Goal: Task Accomplishment & Management: Use online tool/utility

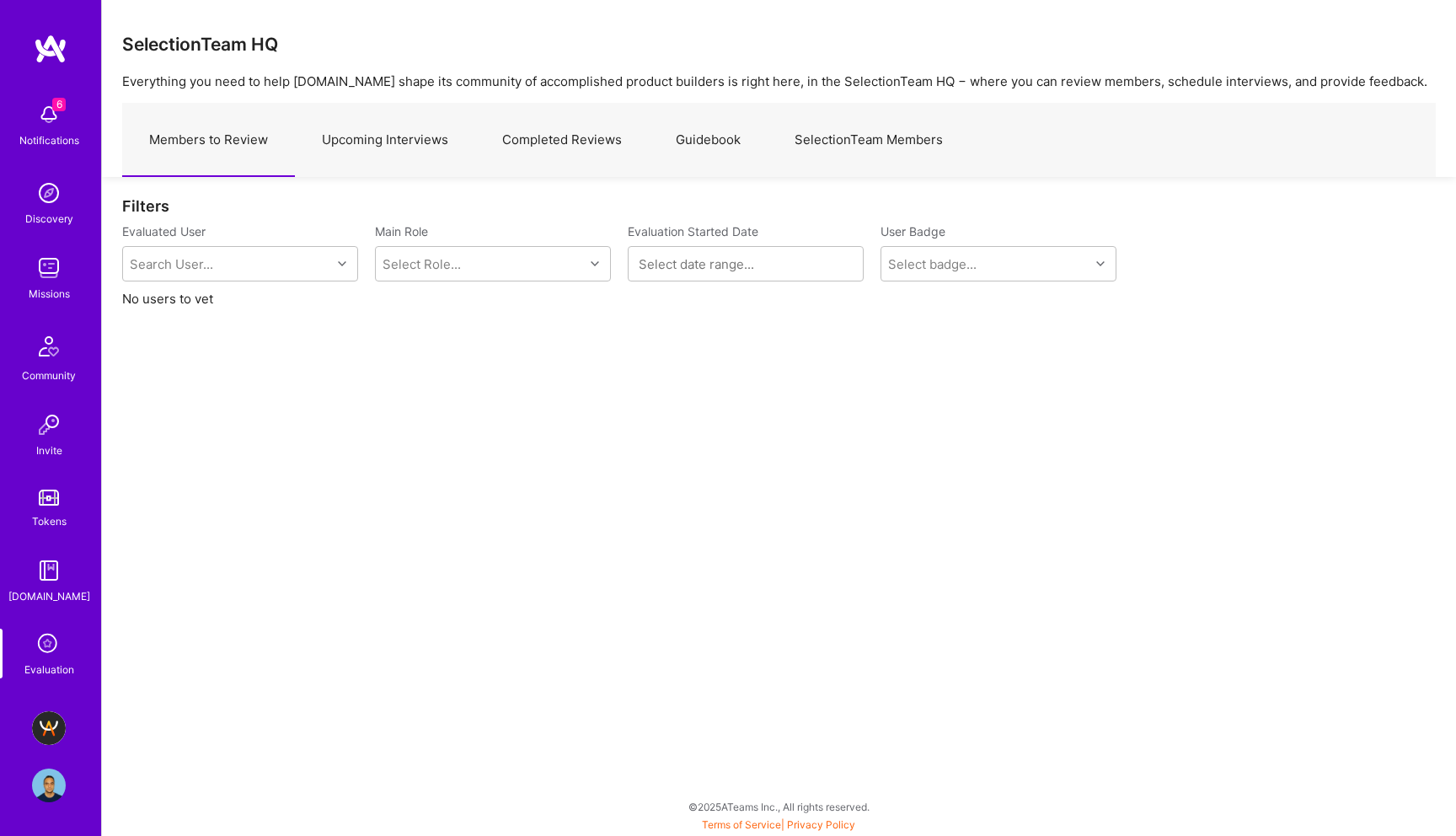
click at [47, 727] on img at bounding box center [49, 728] width 33 height 33
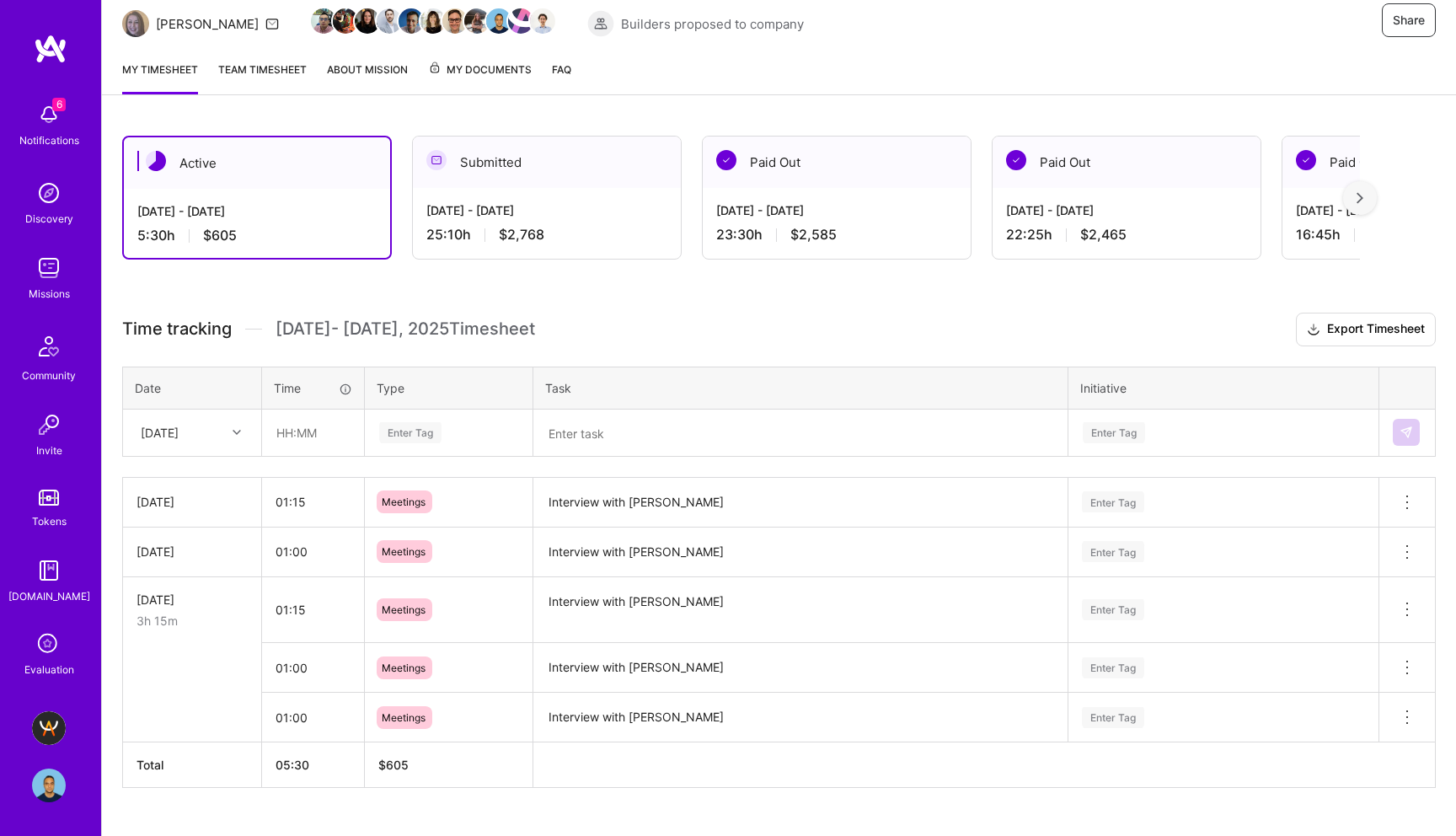
scroll to position [191, 0]
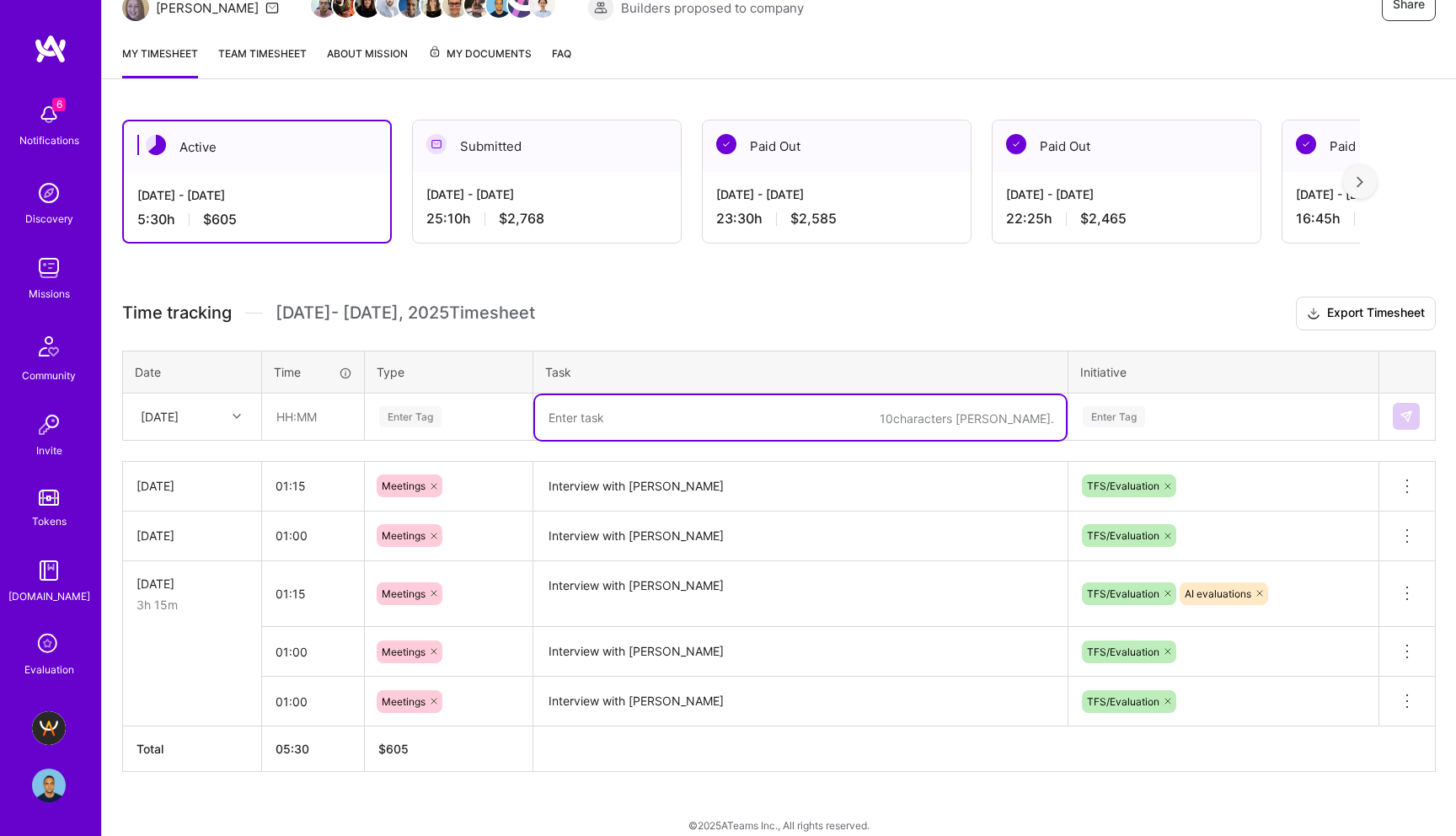
click at [598, 418] on textarea at bounding box center [800, 418] width 531 height 45
type textarea "AI Evaku"
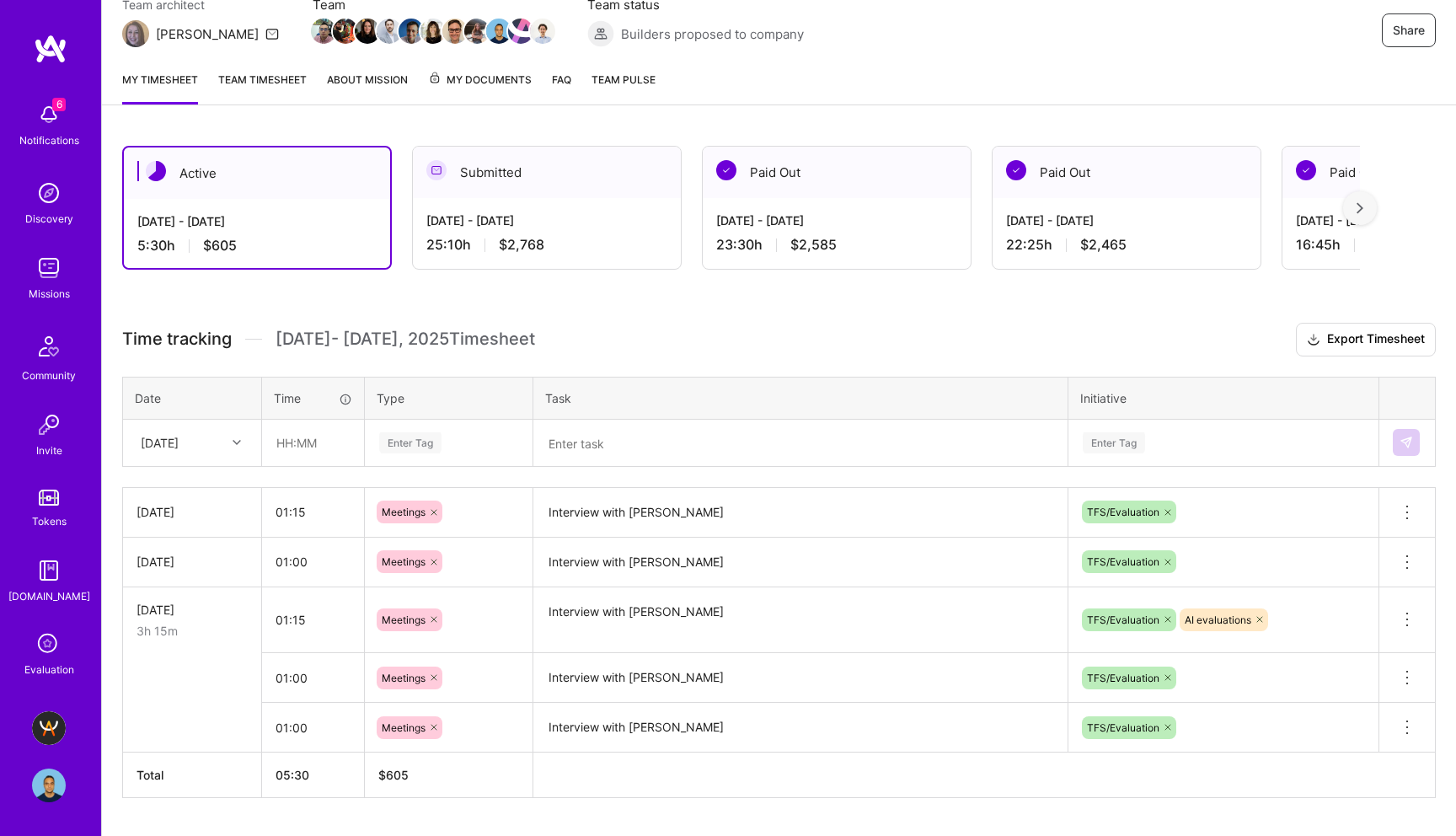
scroll to position [173, 0]
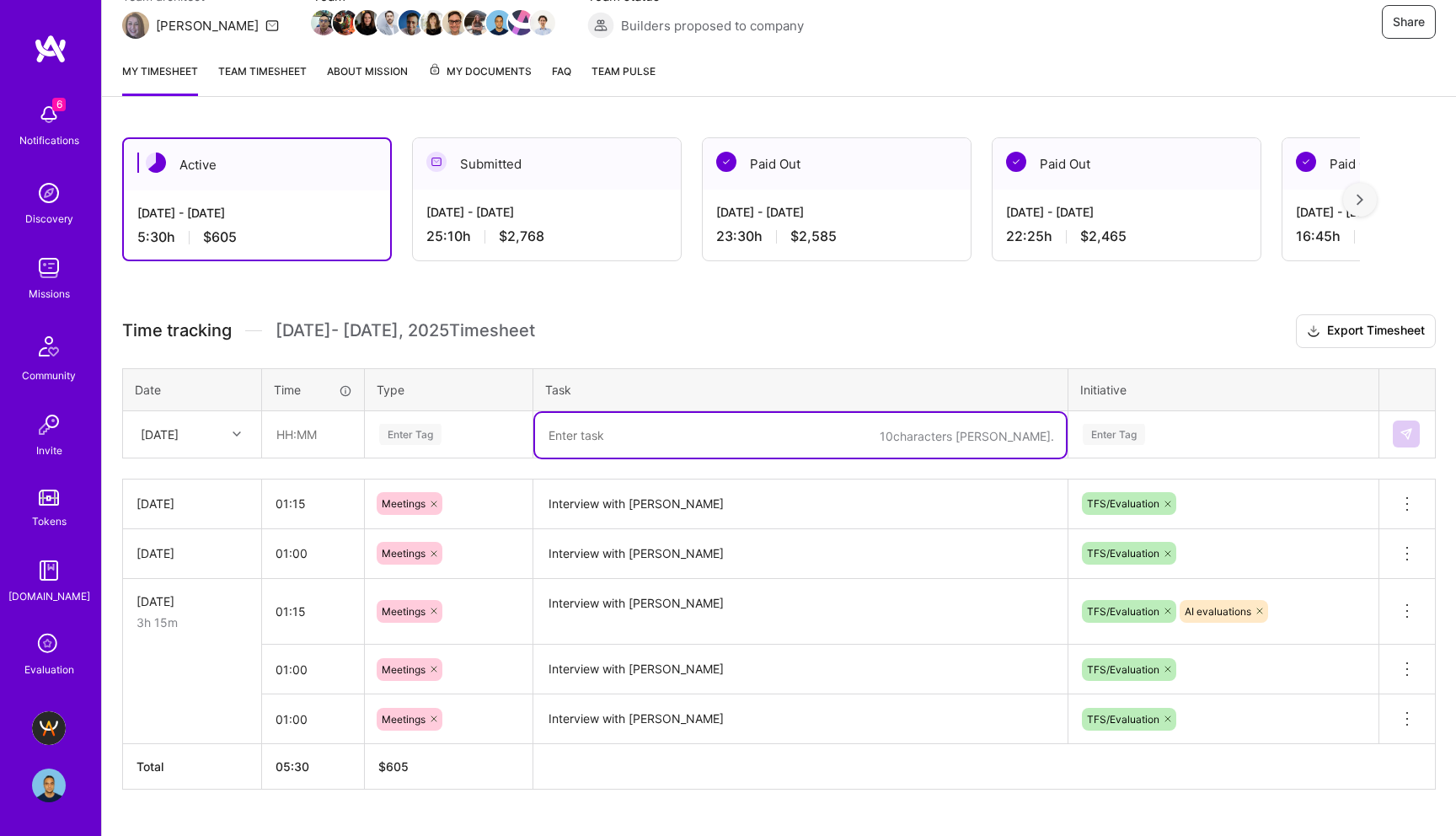
click at [584, 441] on textarea at bounding box center [800, 435] width 531 height 45
paste textarea "Michael Gill"
type textarea "AI Evaluation: Michael Gill"
click at [412, 434] on div "Enter Tag" at bounding box center [410, 434] width 62 height 26
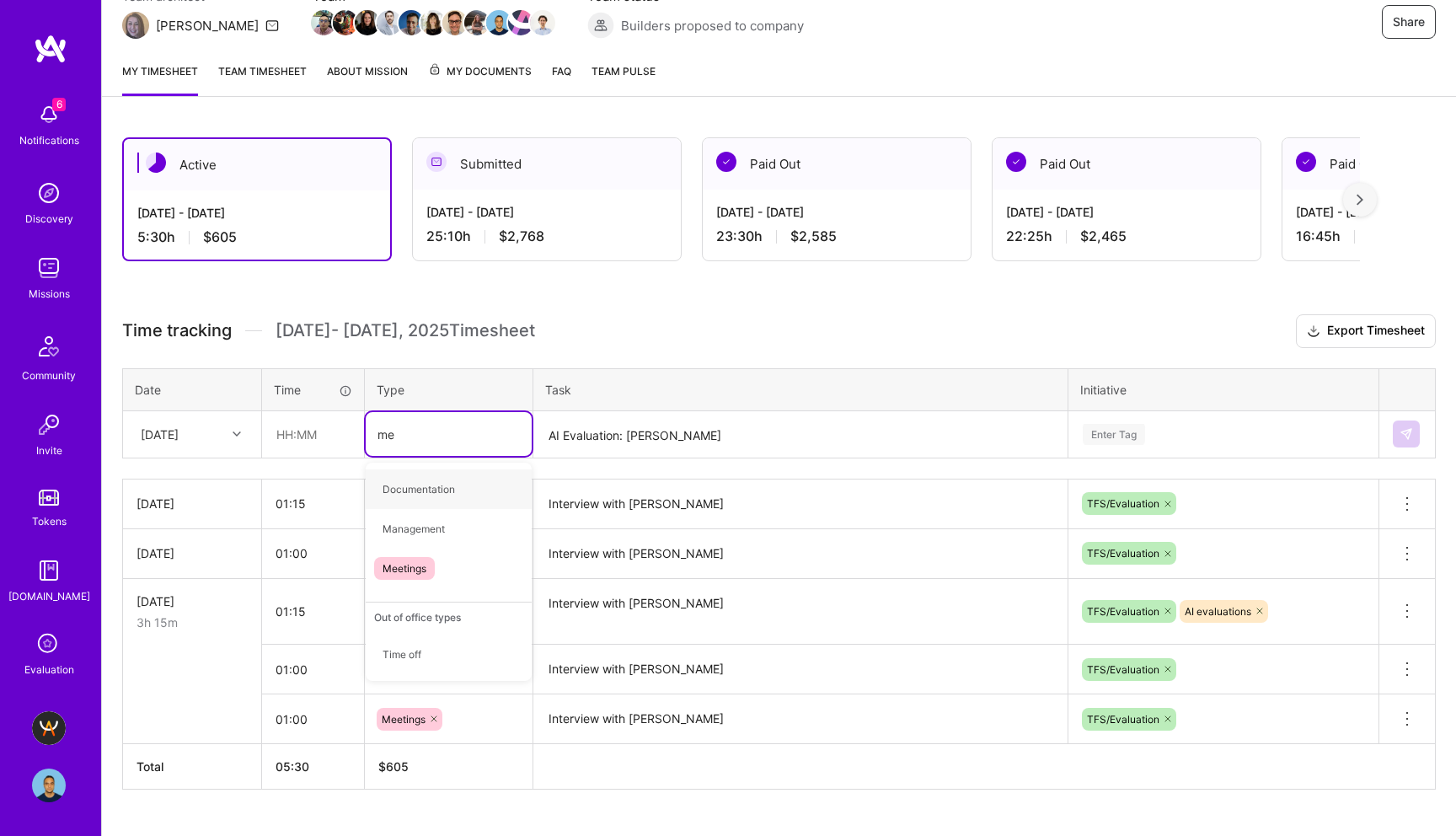
type input "mee"
click at [403, 492] on span "Meetings" at bounding box center [405, 490] width 61 height 23
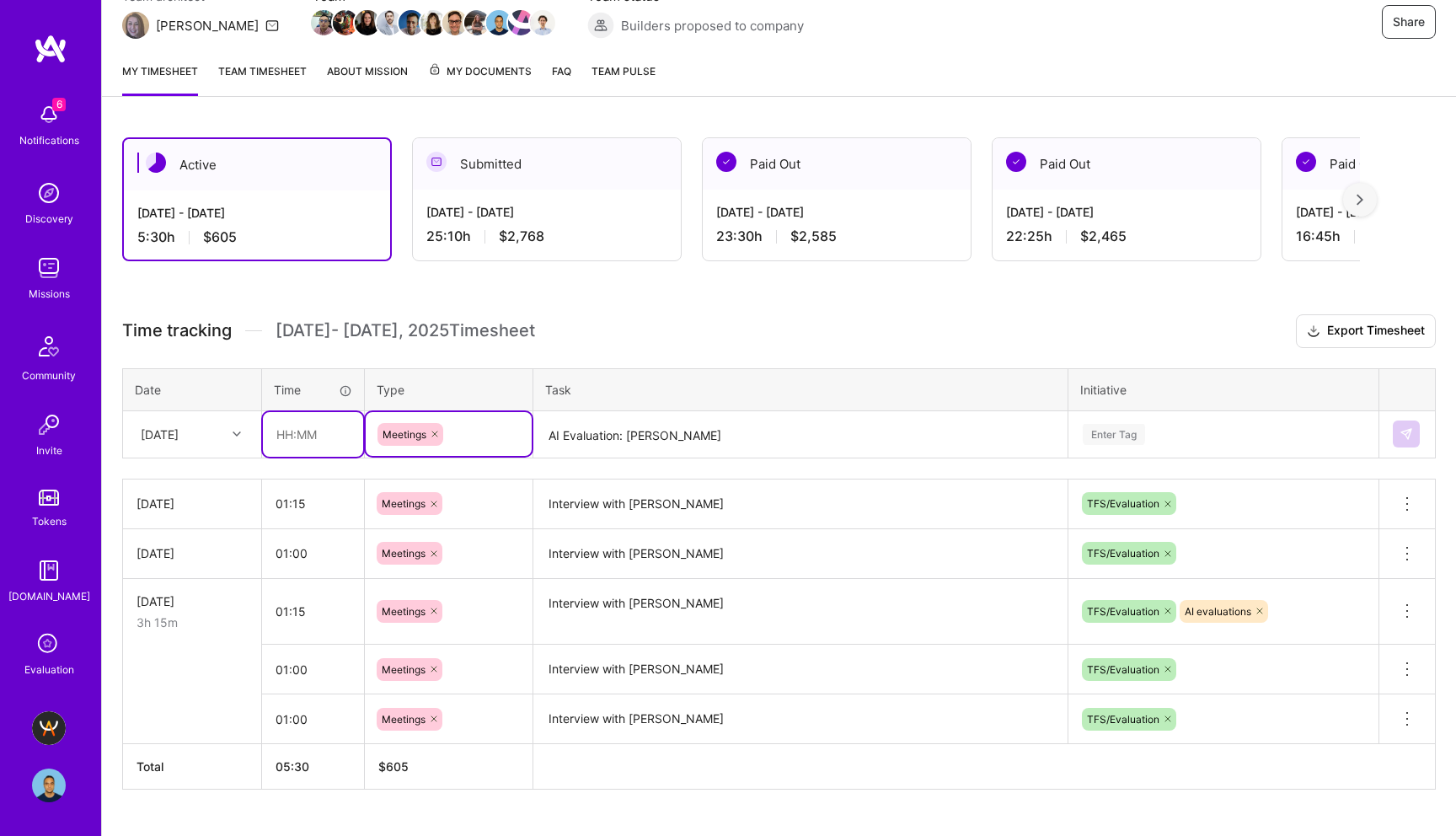
click at [287, 431] on input "text" at bounding box center [313, 435] width 100 height 45
type input "01:30"
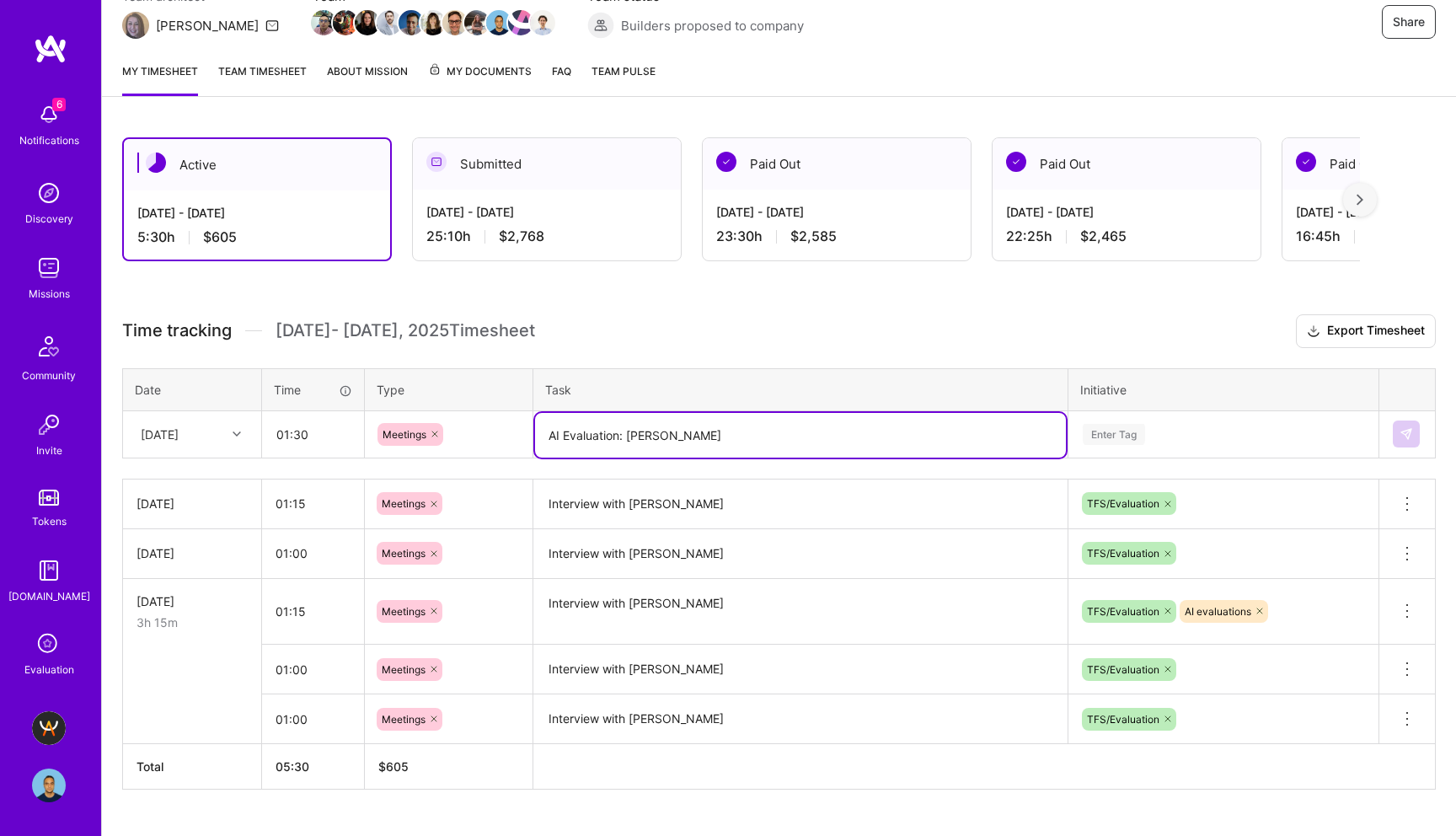
click at [756, 437] on textarea "AI Evaluation: Michael Gill" at bounding box center [800, 435] width 531 height 45
click at [312, 429] on input "01:30" at bounding box center [313, 435] width 100 height 45
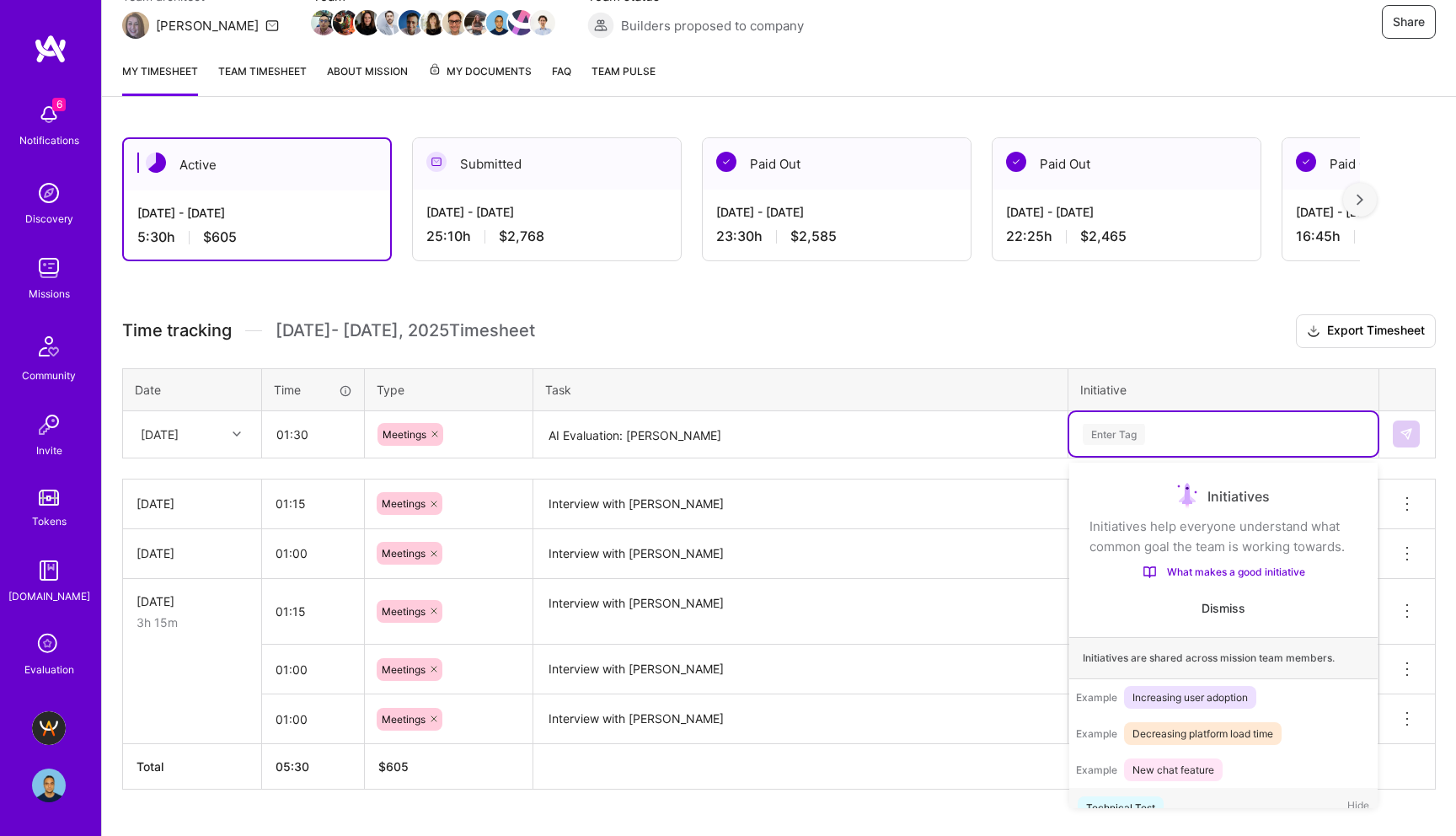
click at [1114, 427] on div "Enter Tag" at bounding box center [1114, 434] width 62 height 26
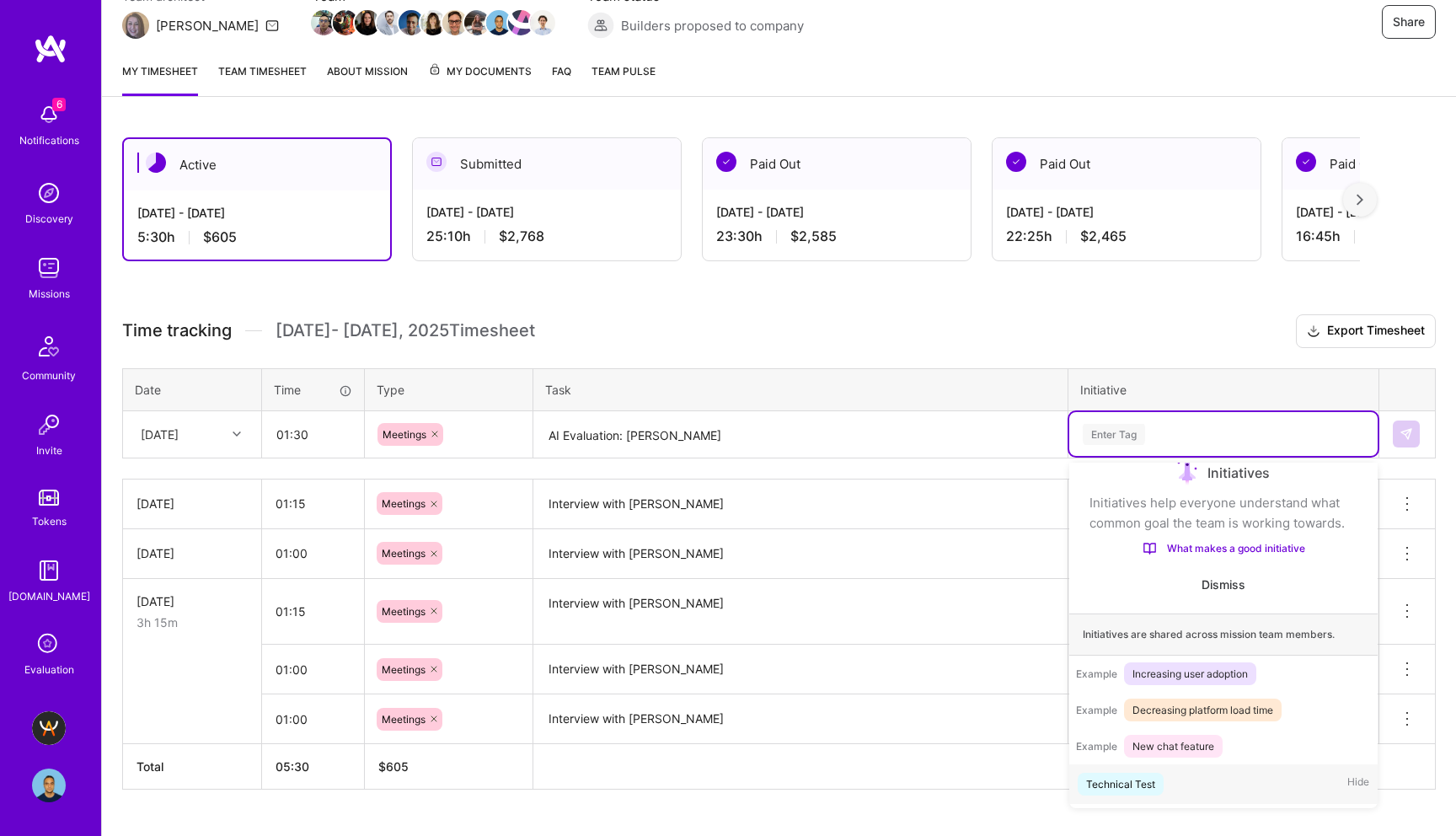
scroll to position [28, 0]
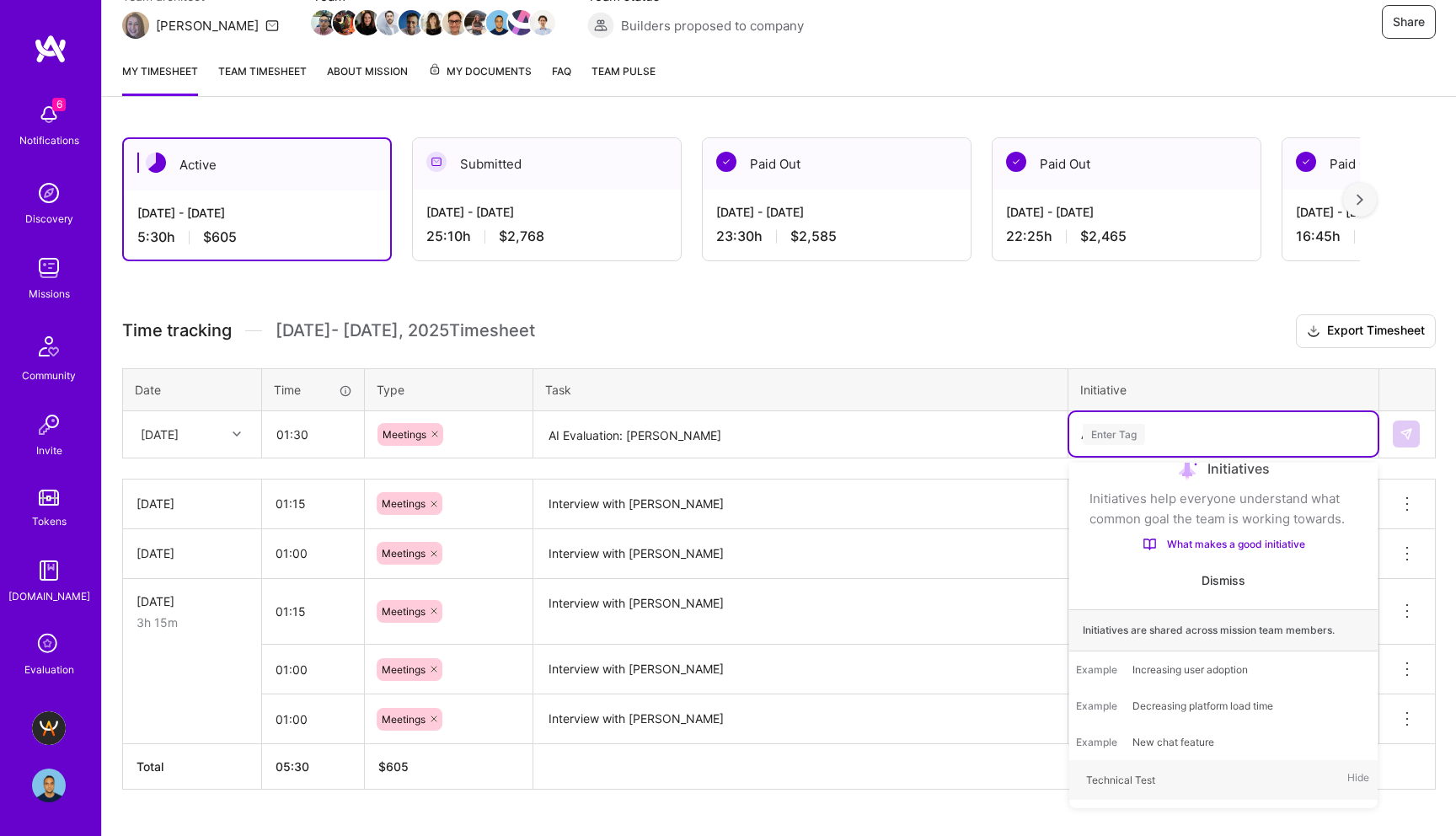
type input "AI"
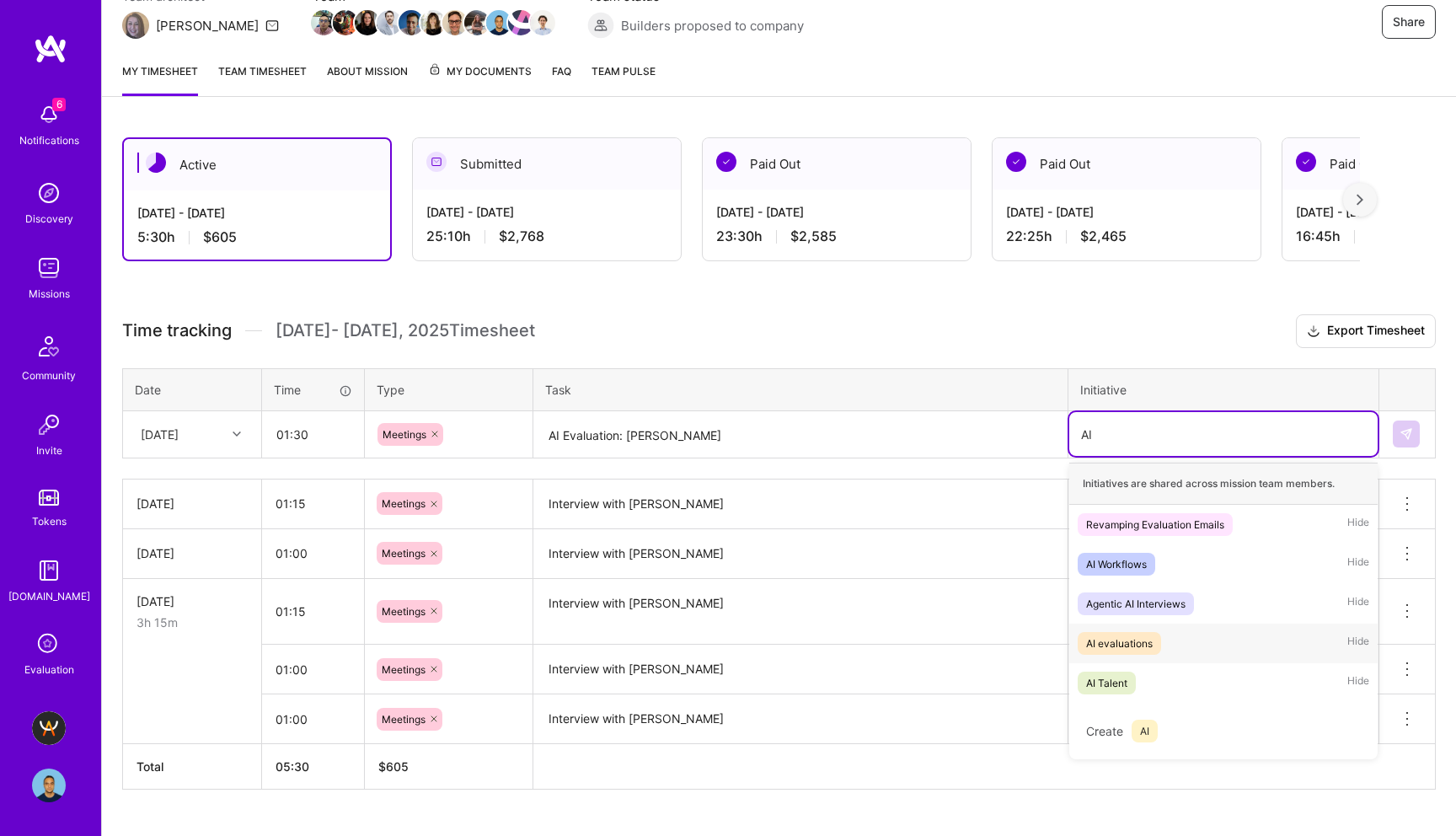
click at [1145, 645] on div "AI evaluations" at bounding box center [1120, 643] width 67 height 18
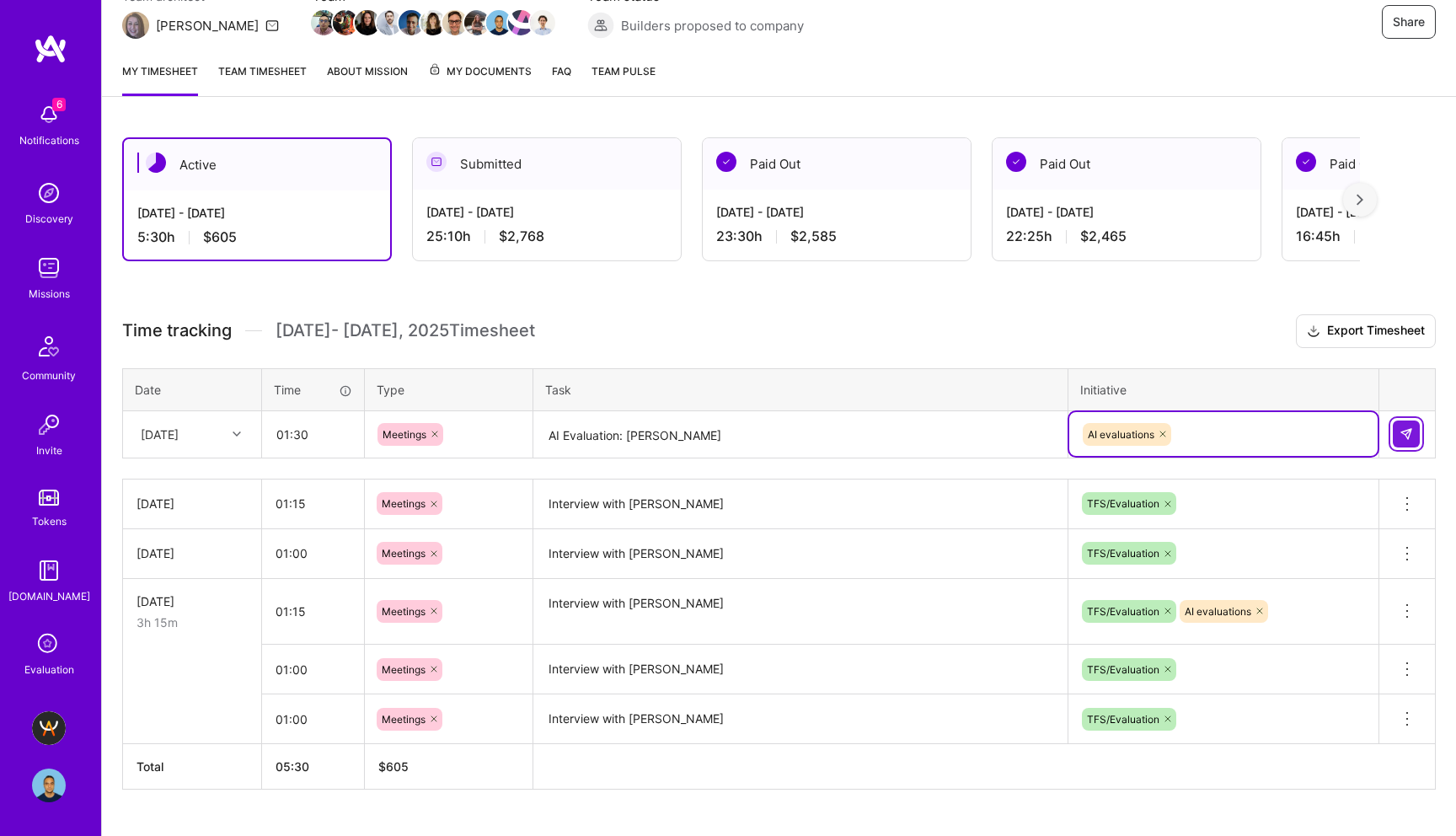
click at [1400, 430] on img at bounding box center [1406, 434] width 13 height 13
